Goal: Task Accomplishment & Management: Complete application form

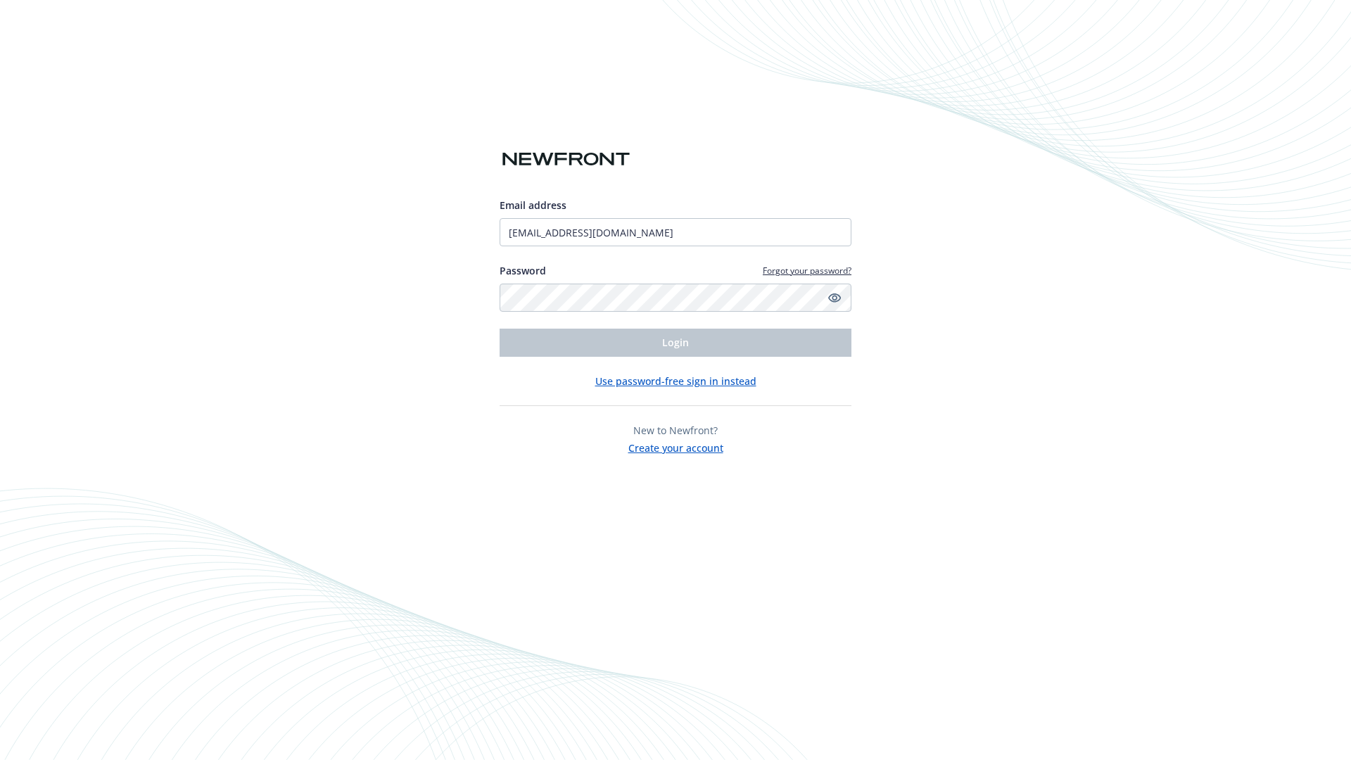
type input "[EMAIL_ADDRESS][DOMAIN_NAME]"
click at [676, 343] on span "Login" at bounding box center [675, 342] width 27 height 13
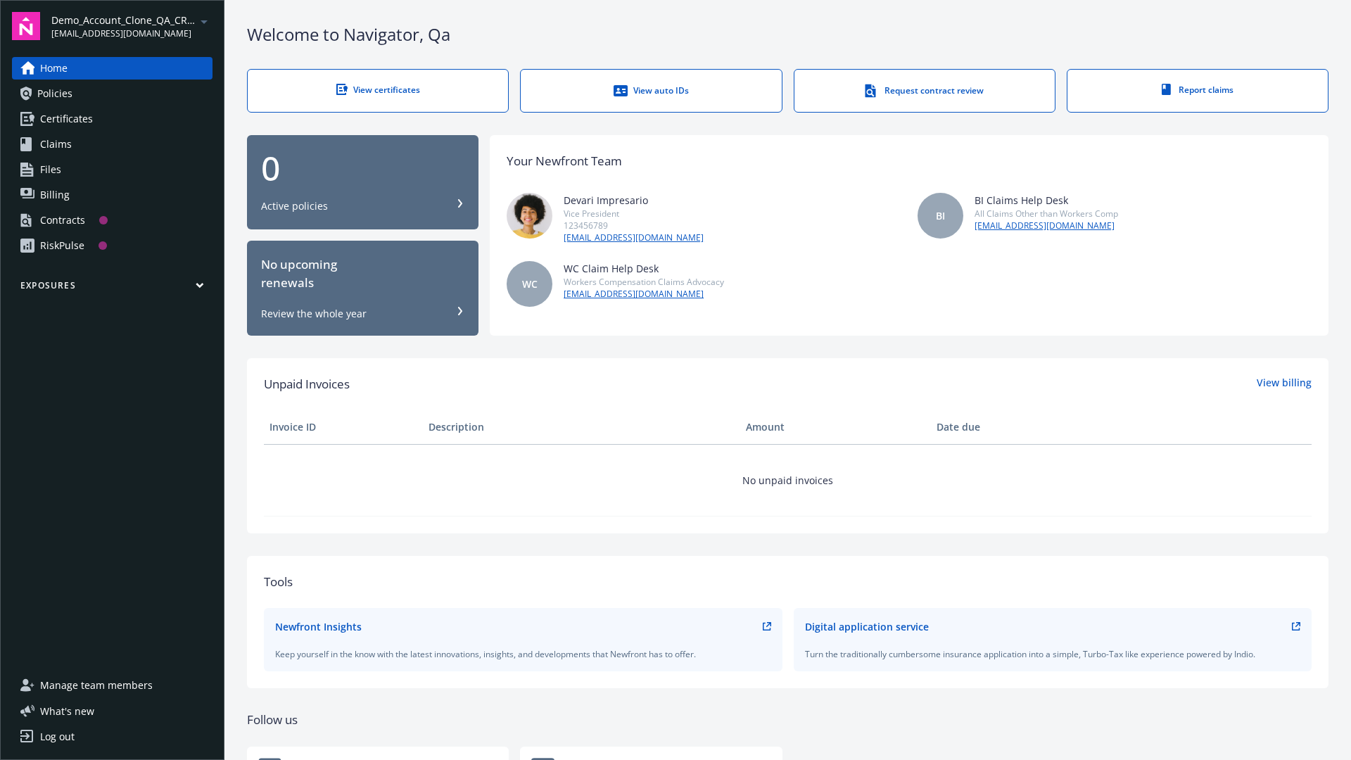
click at [132, 26] on span "Demo_Account_Clone_QA_CR_Tests_Prospect" at bounding box center [123, 20] width 144 height 15
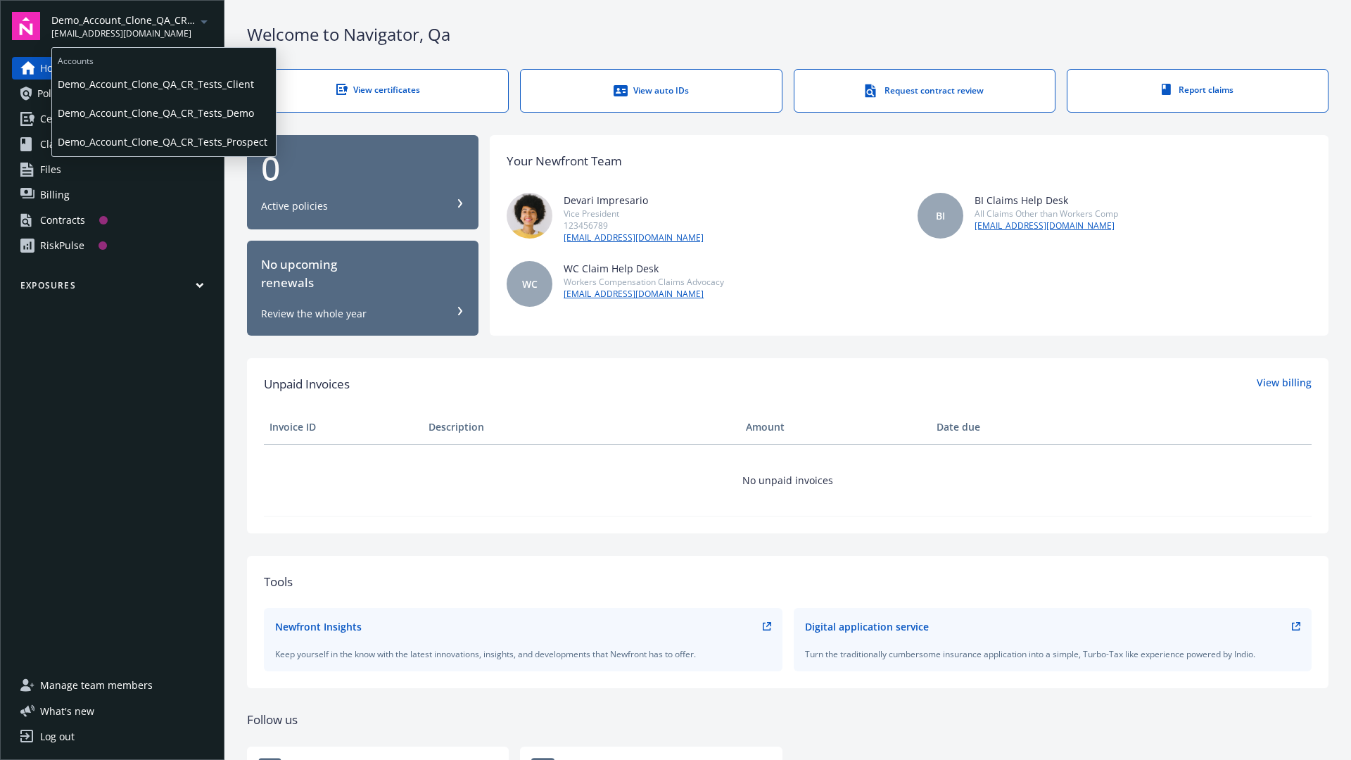
click at [163, 84] on span "Demo_Account_Clone_QA_CR_Tests_Client" at bounding box center [164, 84] width 213 height 29
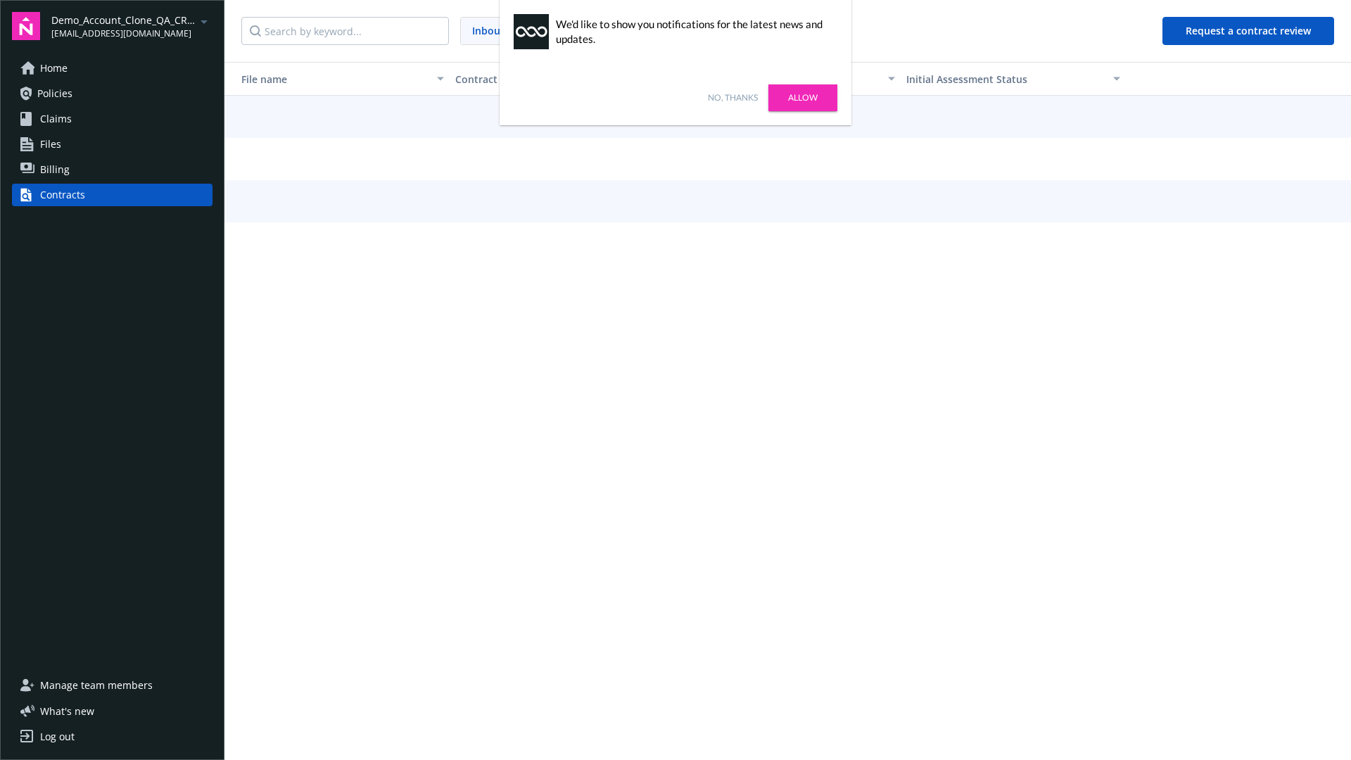
click at [733, 98] on link "No, thanks" at bounding box center [733, 97] width 50 height 13
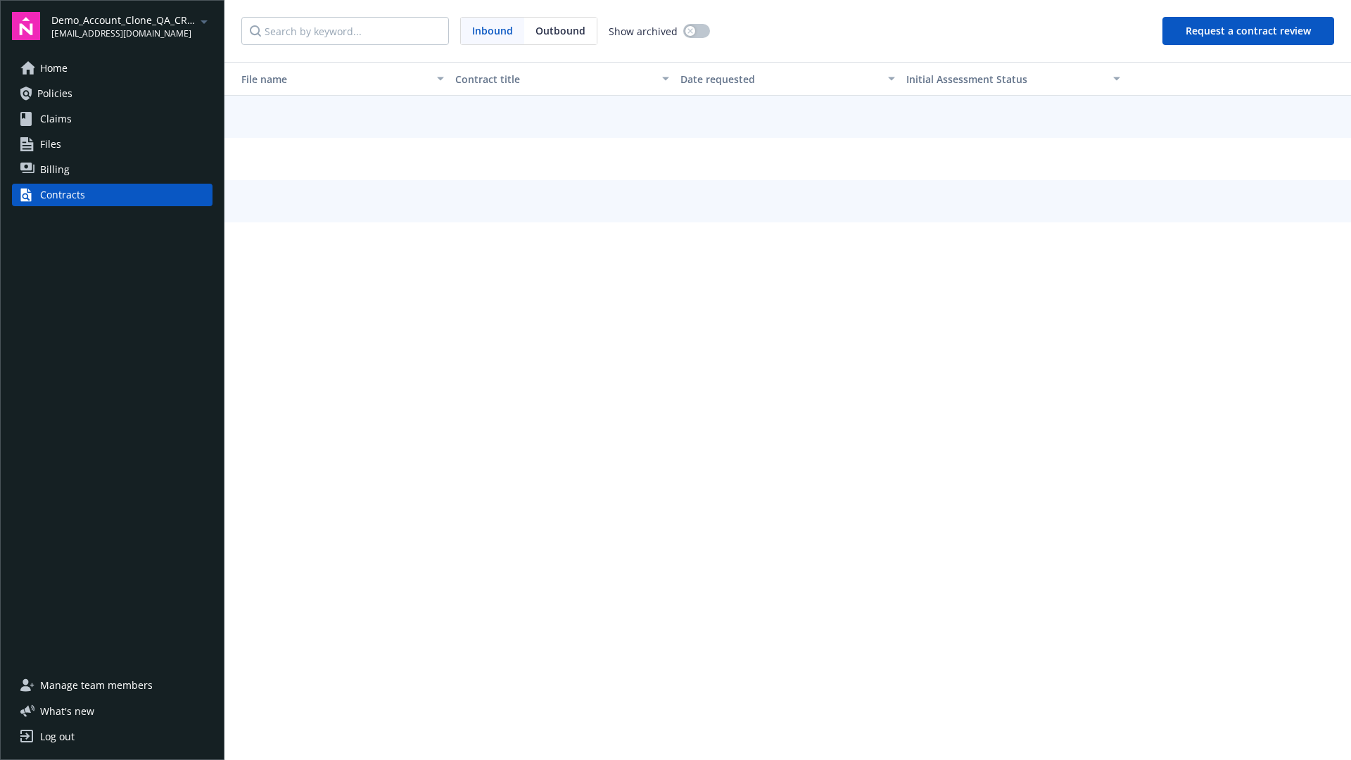
click at [1249, 31] on button "Request a contract review" at bounding box center [1249, 31] width 172 height 28
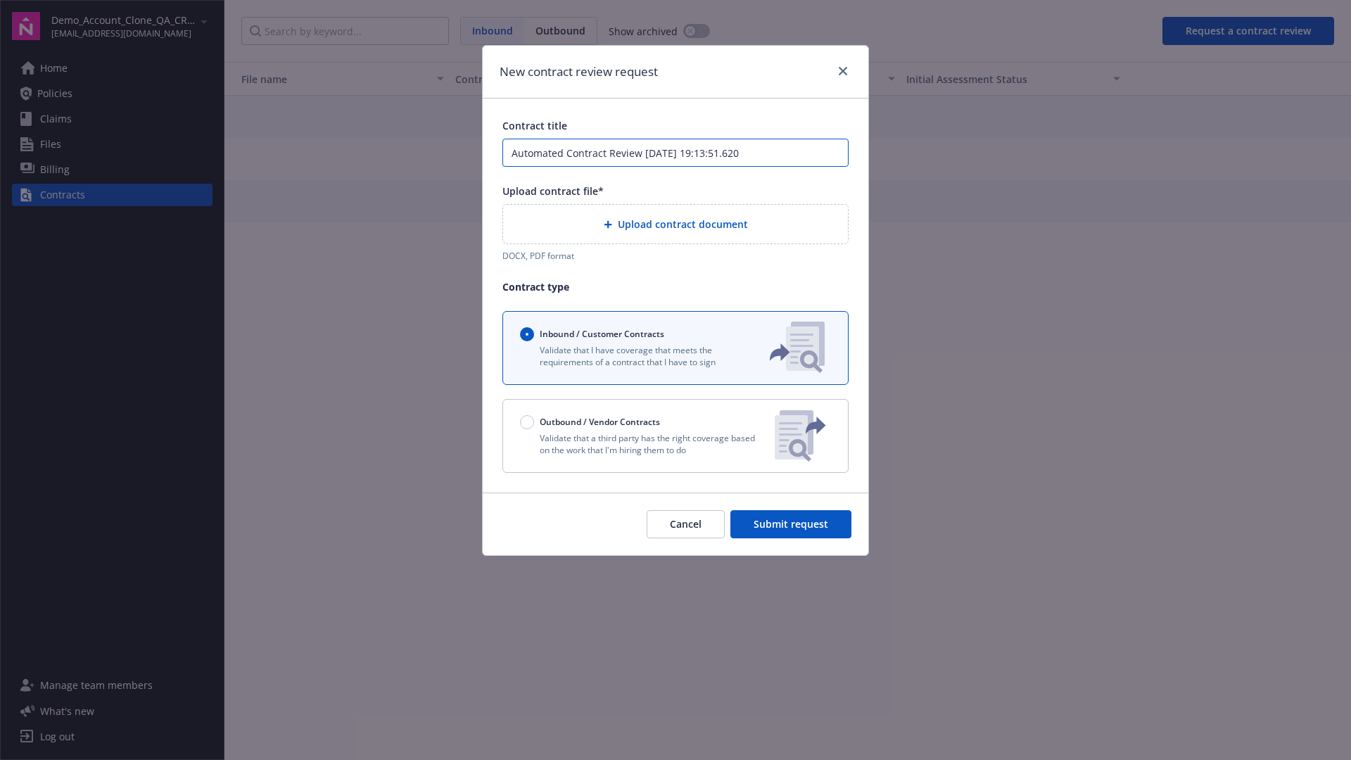
type input "Automated Contract Review 08-26-2025 19:13:51.620"
click at [676, 436] on p "Validate that a third party has the right coverage based on the work that I'm h…" at bounding box center [642, 444] width 244 height 24
radio input "false"
radio input "true"
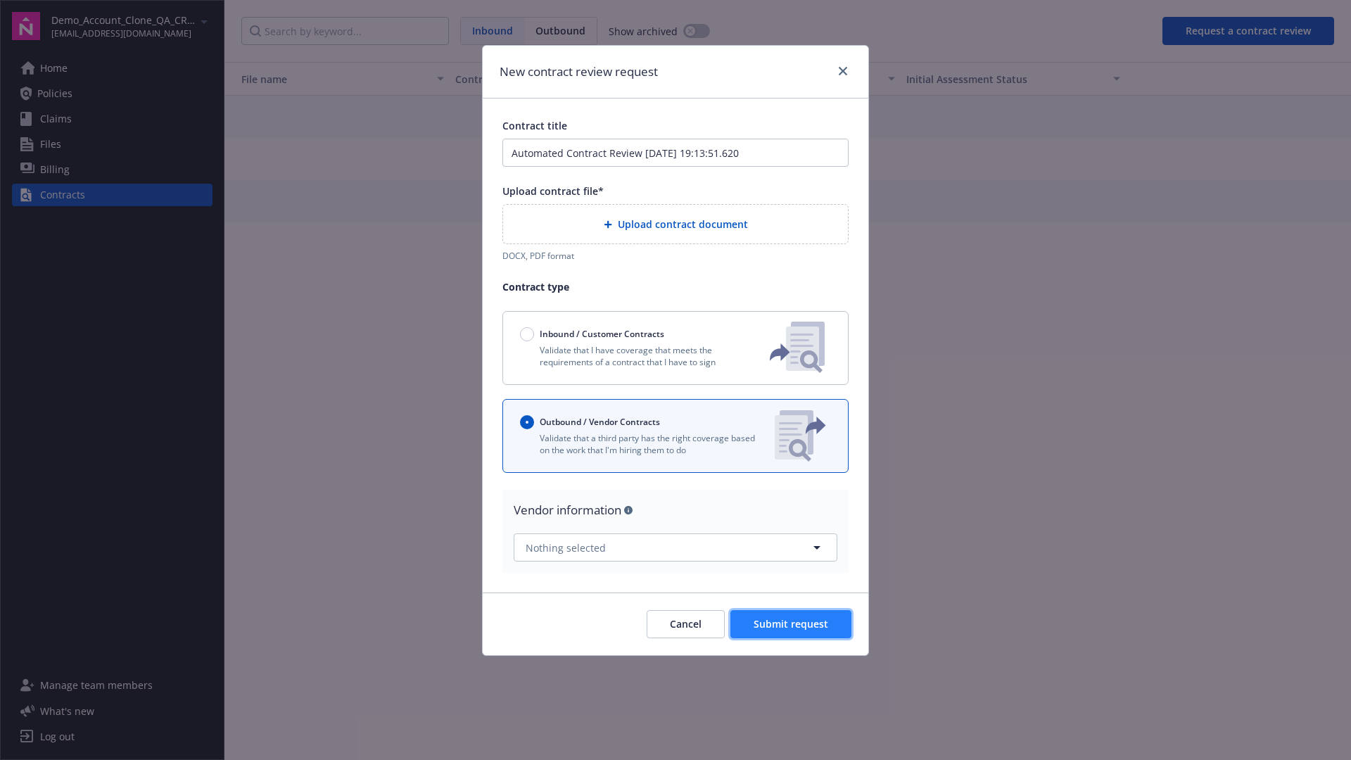
click at [792, 618] on span "Submit request" at bounding box center [791, 623] width 75 height 13
